Goal: Task Accomplishment & Management: Manage account settings

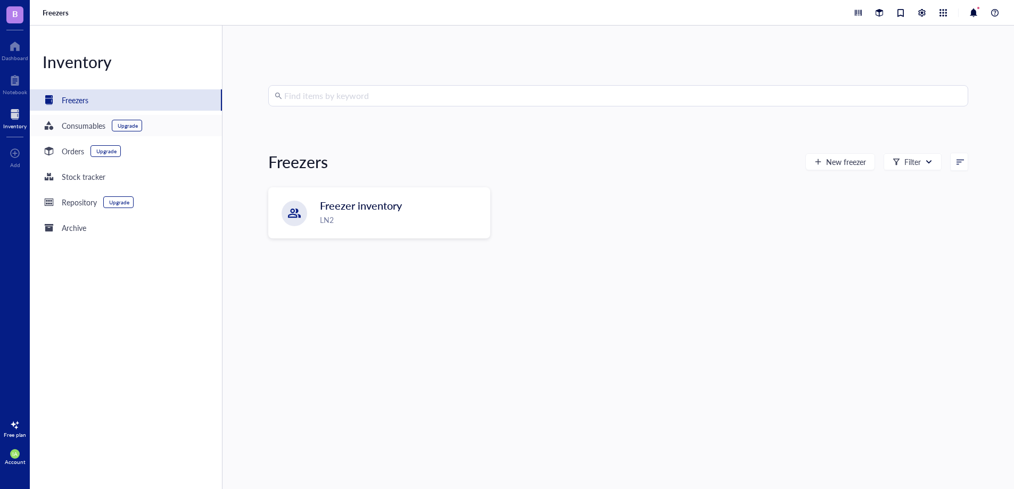
click at [95, 126] on div "Consumables" at bounding box center [84, 126] width 44 height 12
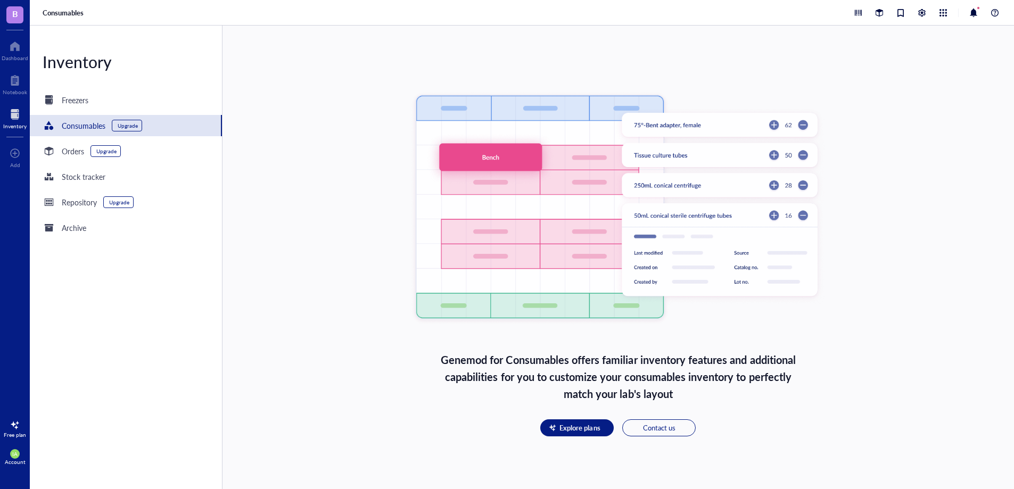
scroll to position [85, 0]
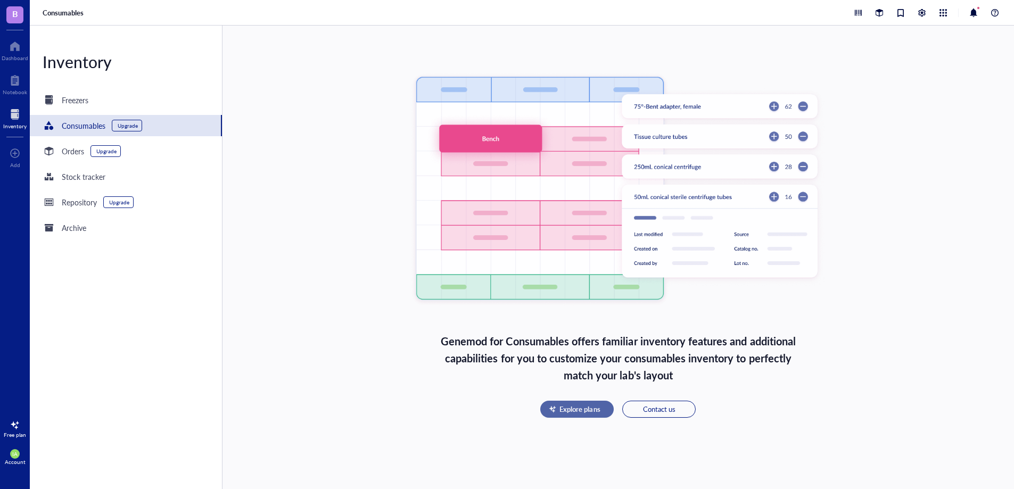
click at [572, 405] on span "Explore plans" at bounding box center [579, 409] width 40 height 10
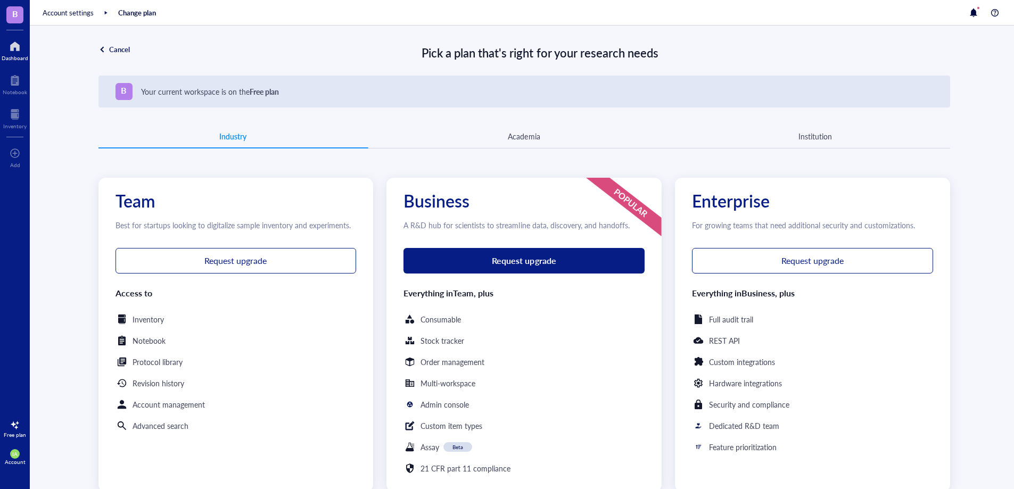
click at [22, 43] on div at bounding box center [15, 46] width 27 height 17
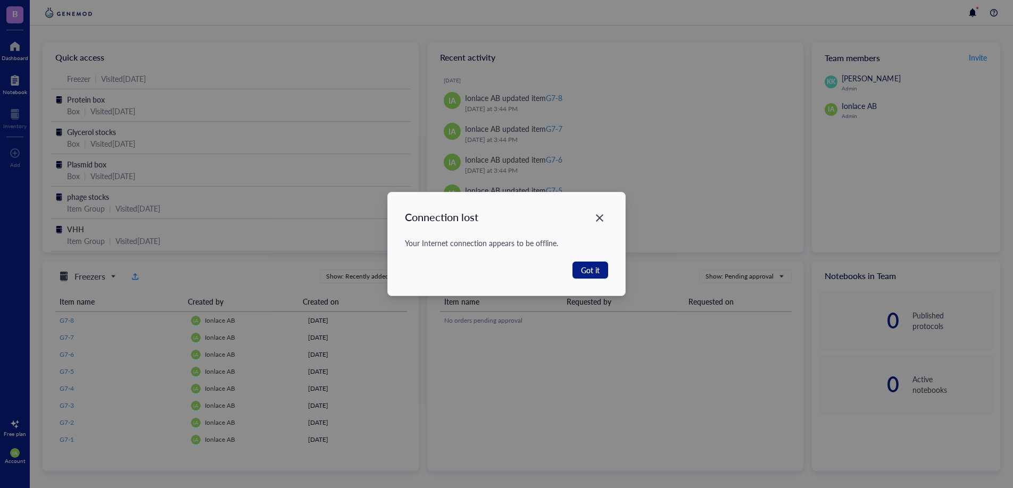
scroll to position [15, 0]
